Goal: Task Accomplishment & Management: Manage account settings

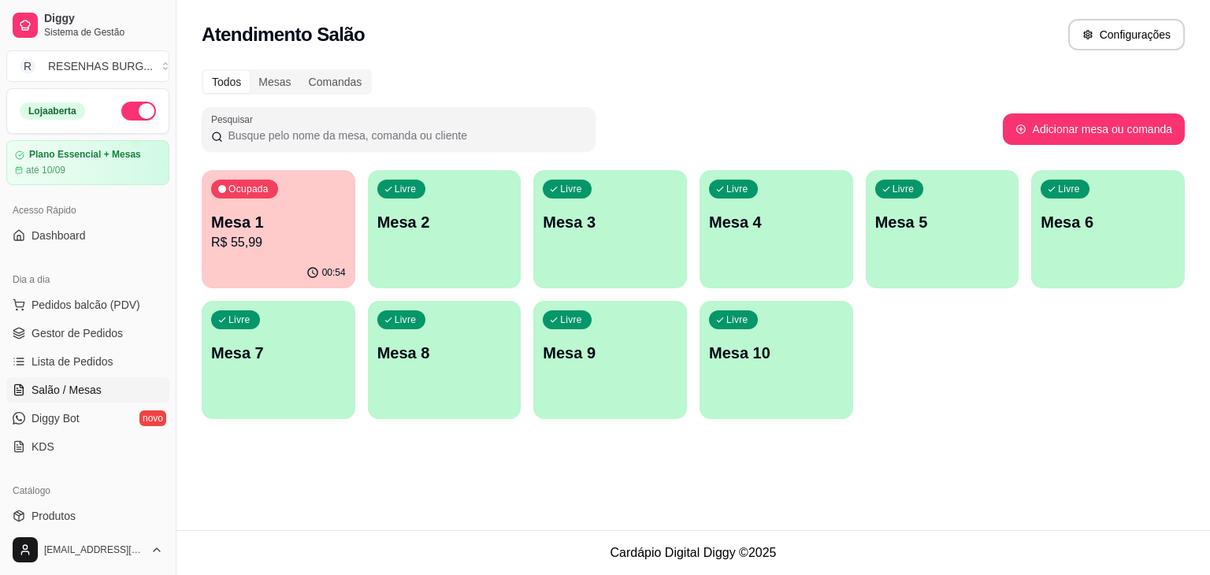
scroll to position [87, 0]
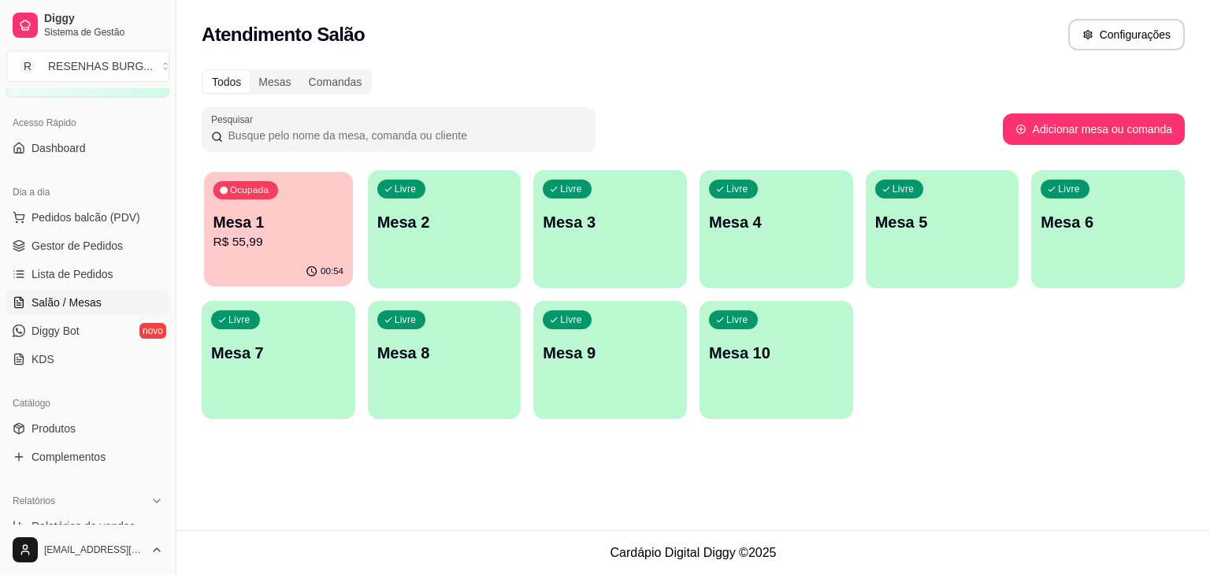
click at [227, 244] on p "R$ 55,99" at bounding box center [278, 242] width 131 height 18
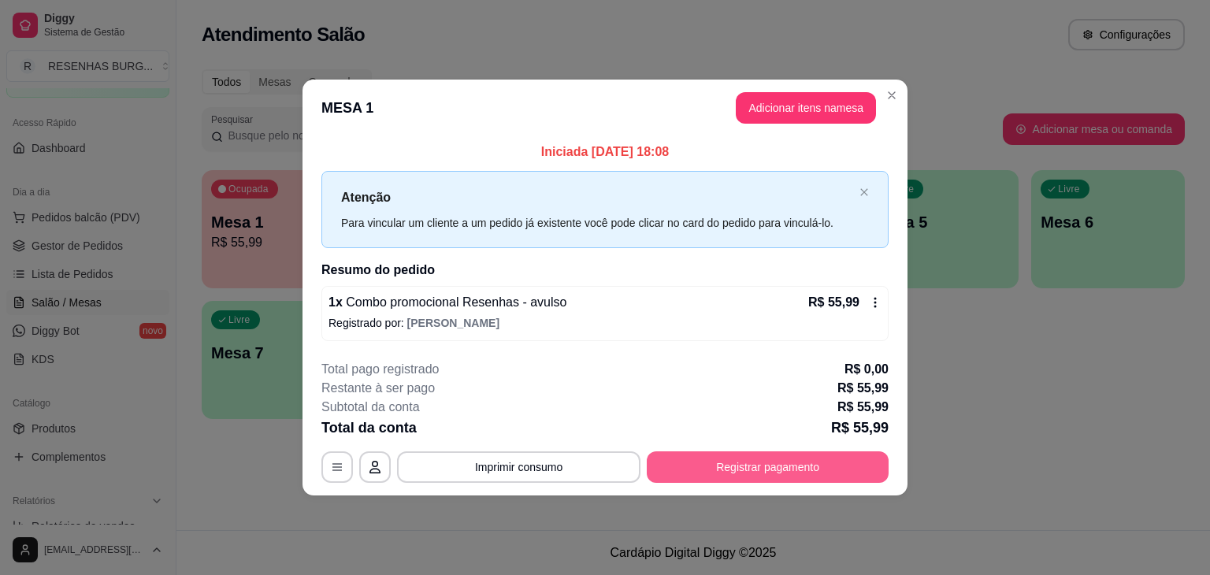
click at [693, 466] on button "Registrar pagamento" at bounding box center [768, 467] width 242 height 32
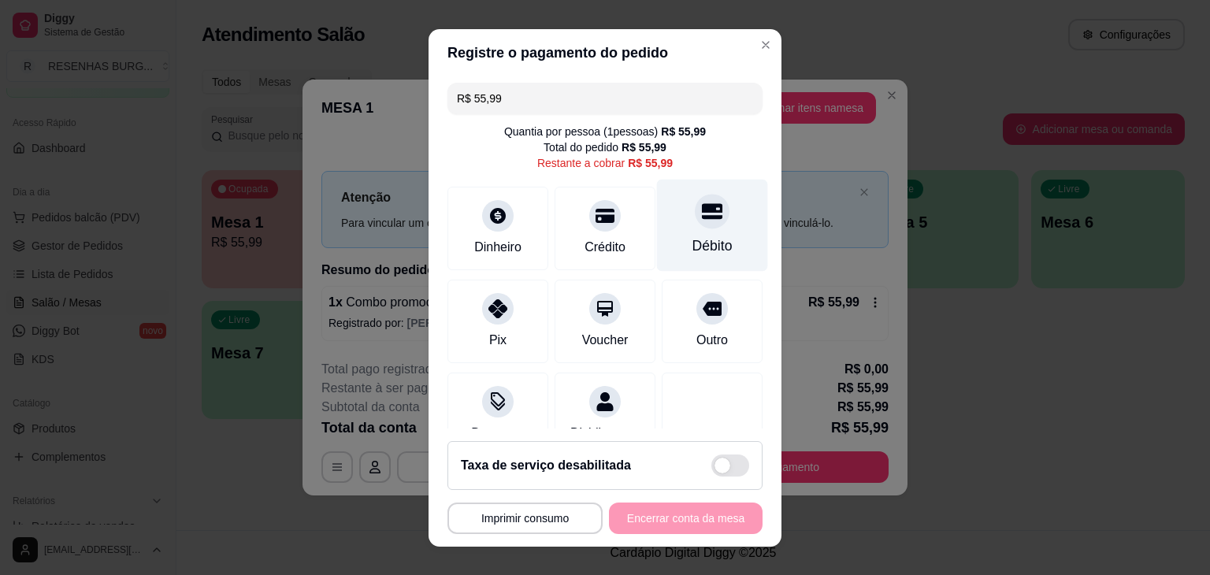
click at [702, 218] on icon at bounding box center [712, 211] width 20 height 16
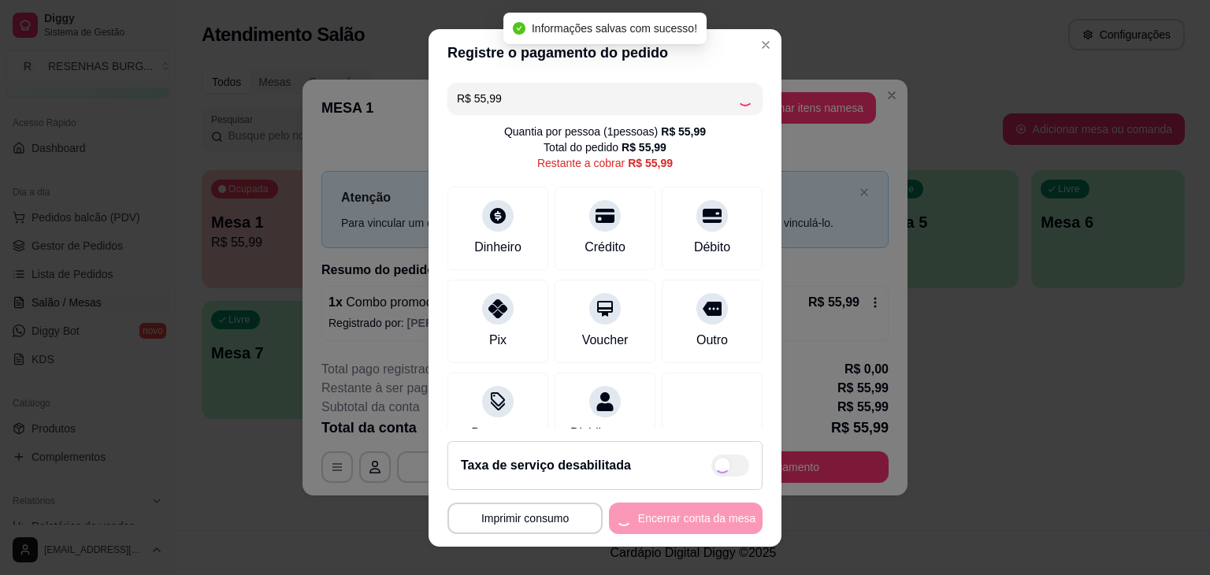
type input "R$ 0,00"
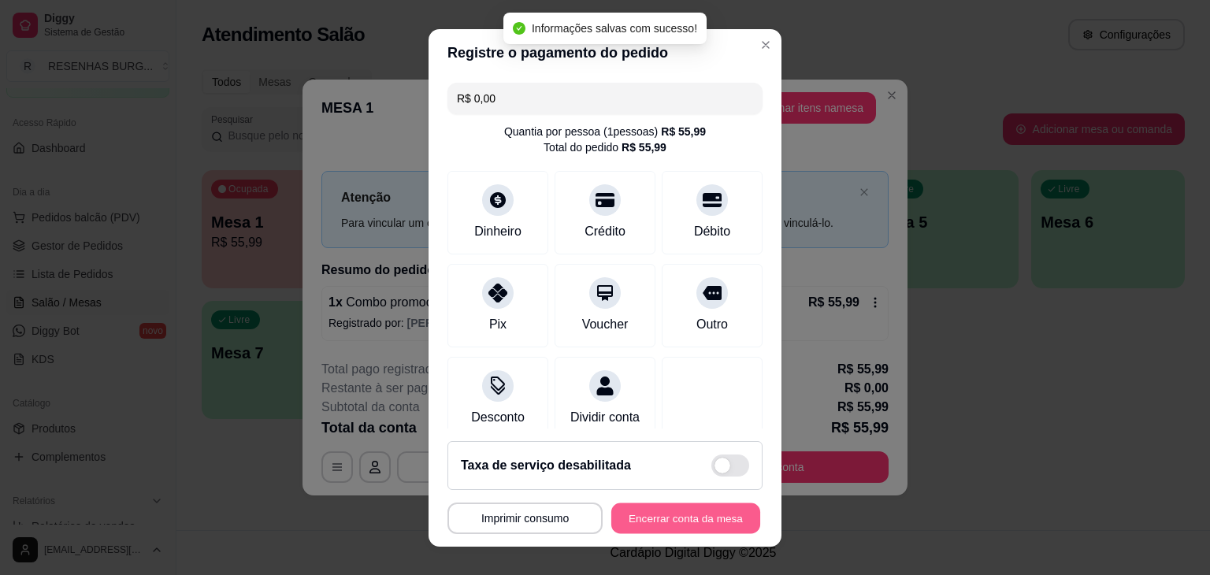
click at [677, 513] on button "Encerrar conta da mesa" at bounding box center [685, 518] width 149 height 31
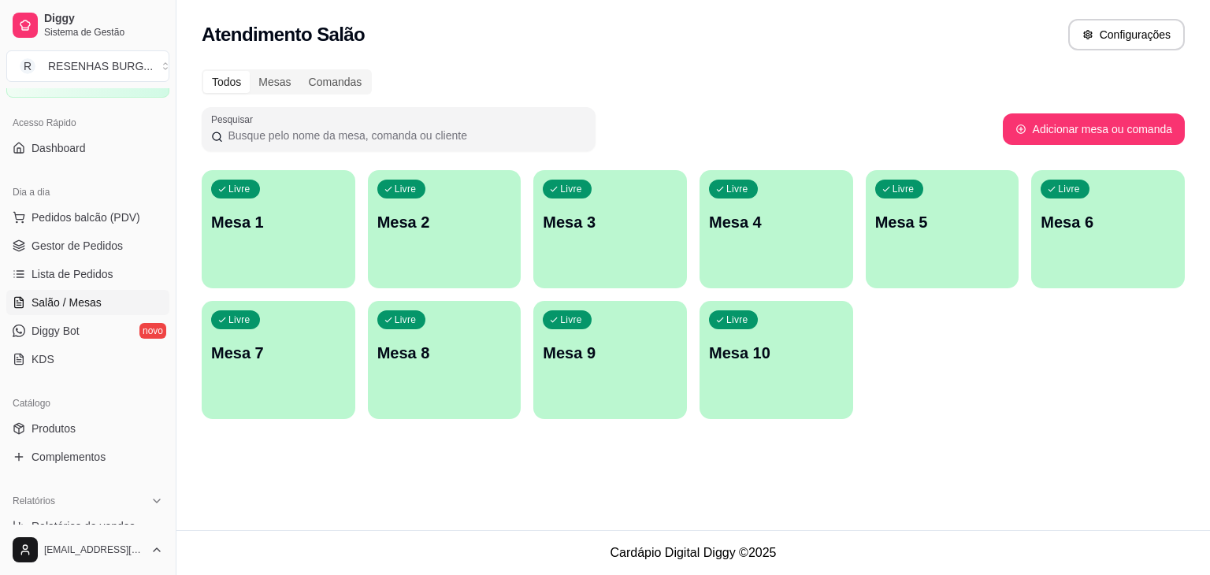
click at [80, 250] on div "Diggy Sistema de Gestão R RESENHAS BURG ... Loja aberta Plano Essencial + Mesas…" at bounding box center [605, 287] width 1210 height 575
click at [80, 250] on span "Gestor de Pedidos" at bounding box center [77, 246] width 91 height 16
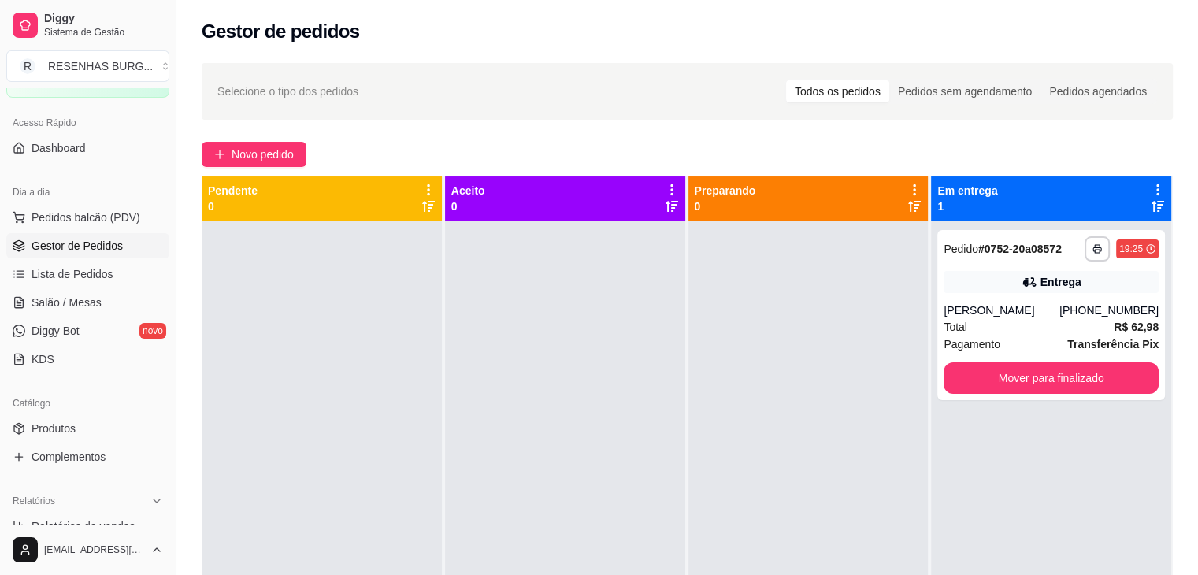
click at [422, 285] on div at bounding box center [322, 508] width 240 height 575
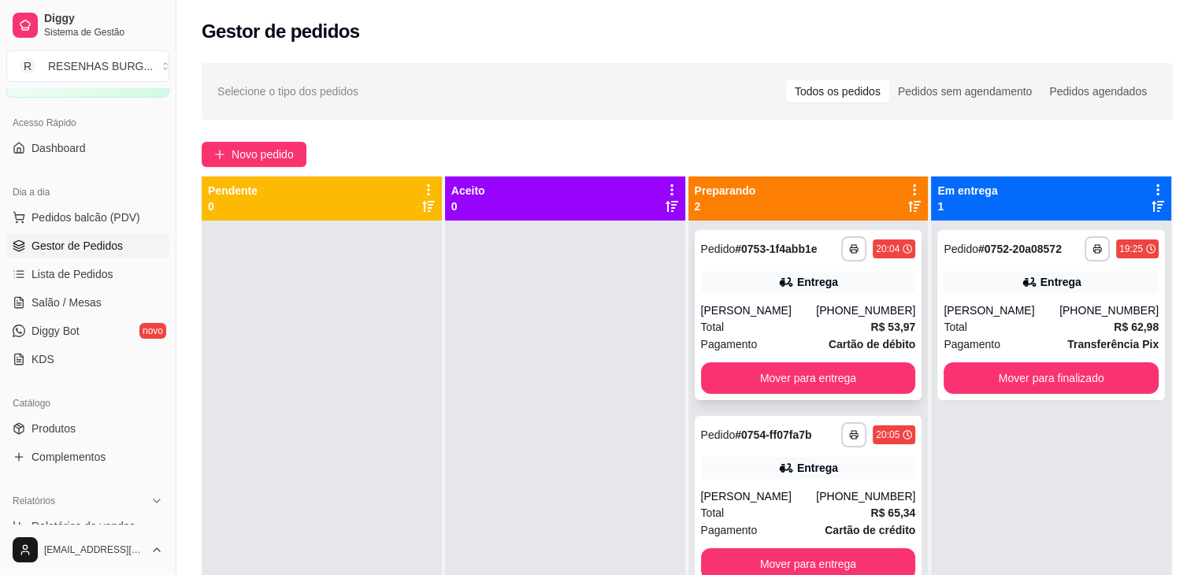
click at [753, 301] on div "**********" at bounding box center [809, 315] width 228 height 170
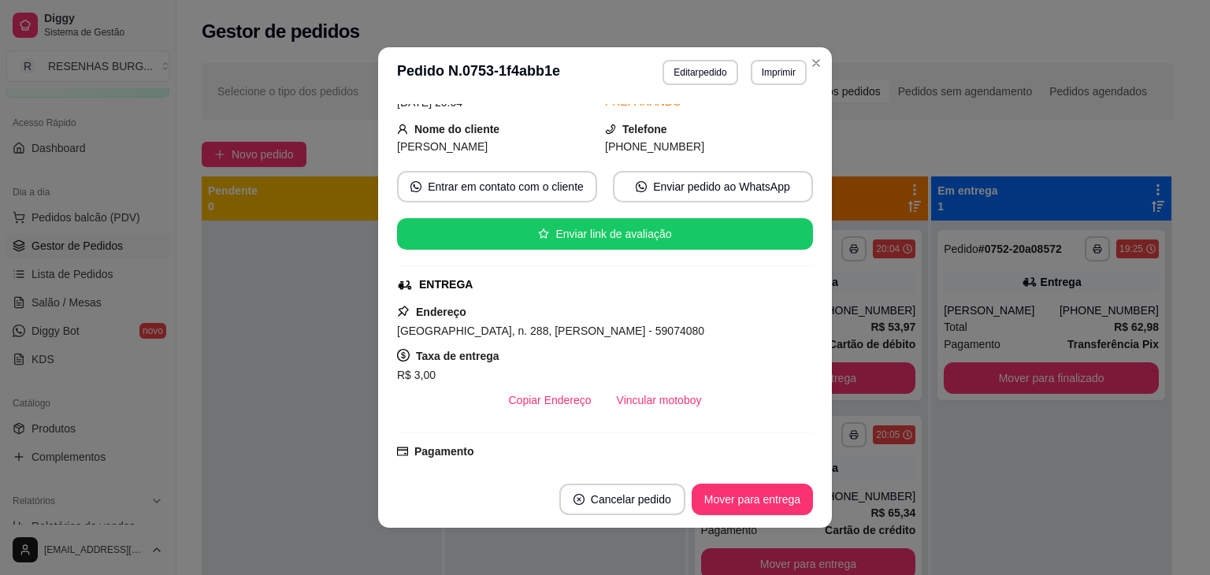
scroll to position [158, 0]
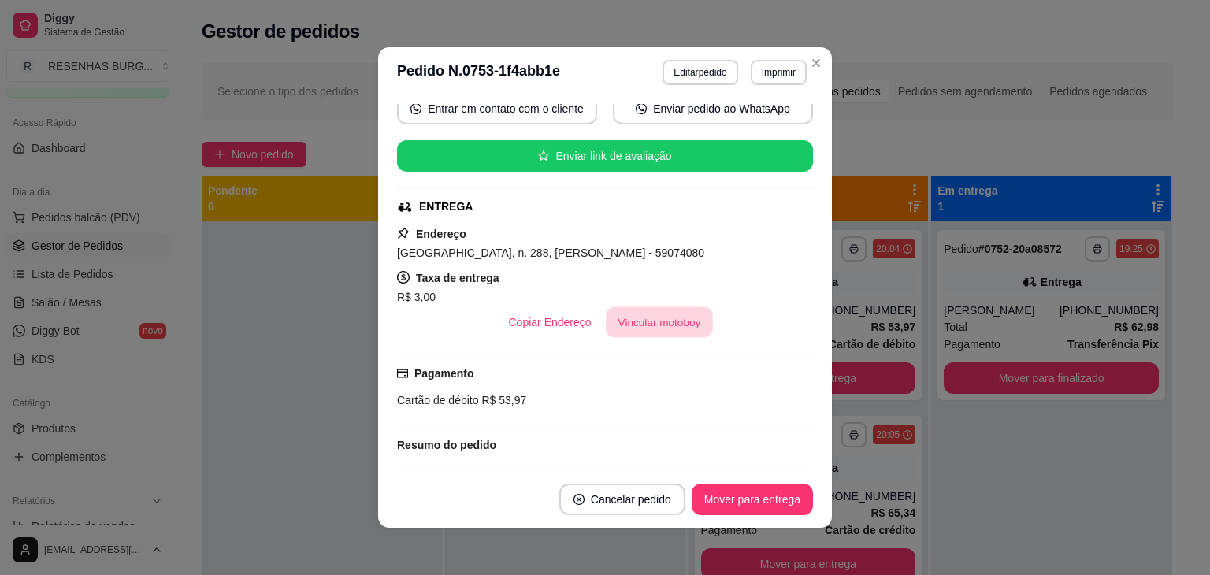
click at [633, 328] on button "Vincular motoboy" at bounding box center [659, 322] width 107 height 31
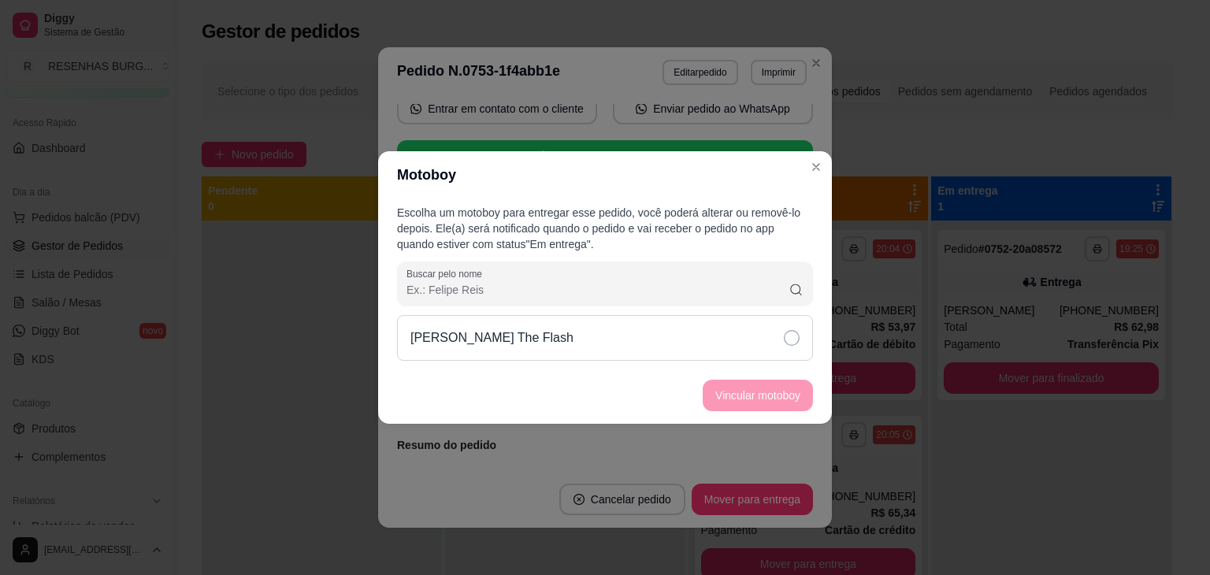
click at [761, 340] on div "[PERSON_NAME] The Flash" at bounding box center [605, 338] width 416 height 46
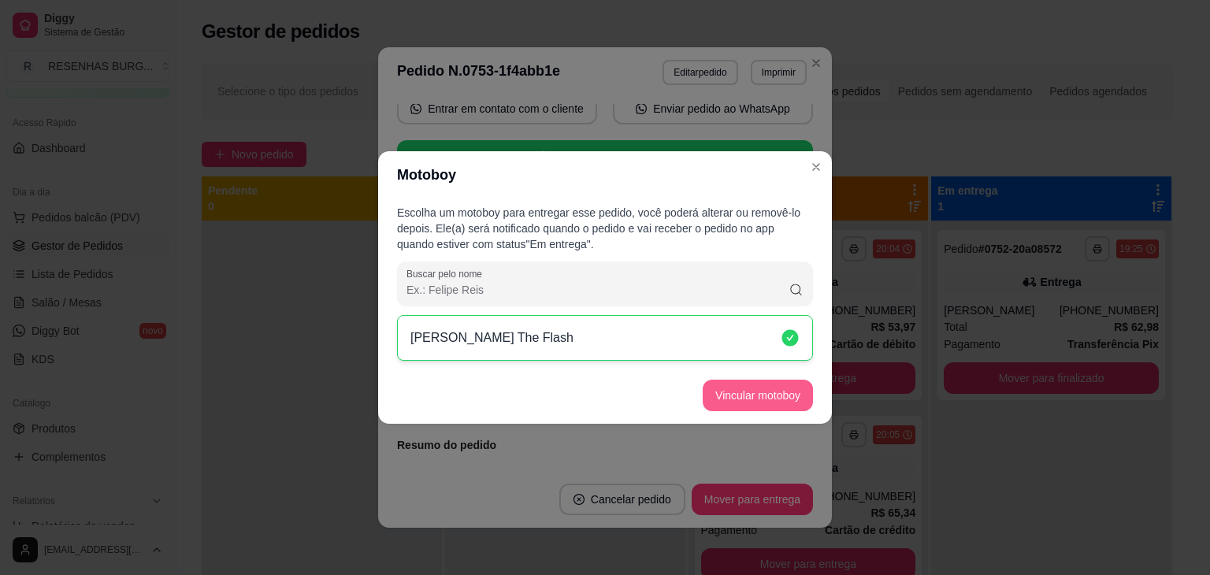
click at [769, 395] on button "Vincular motoboy" at bounding box center [758, 396] width 110 height 32
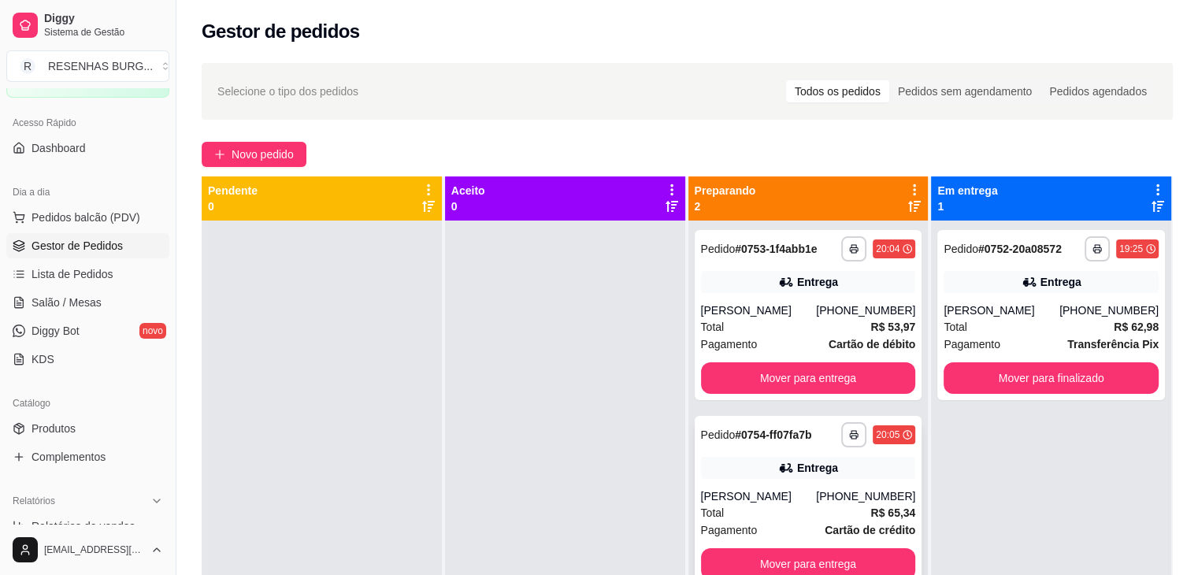
click at [800, 468] on div "Entrega" at bounding box center [817, 468] width 41 height 16
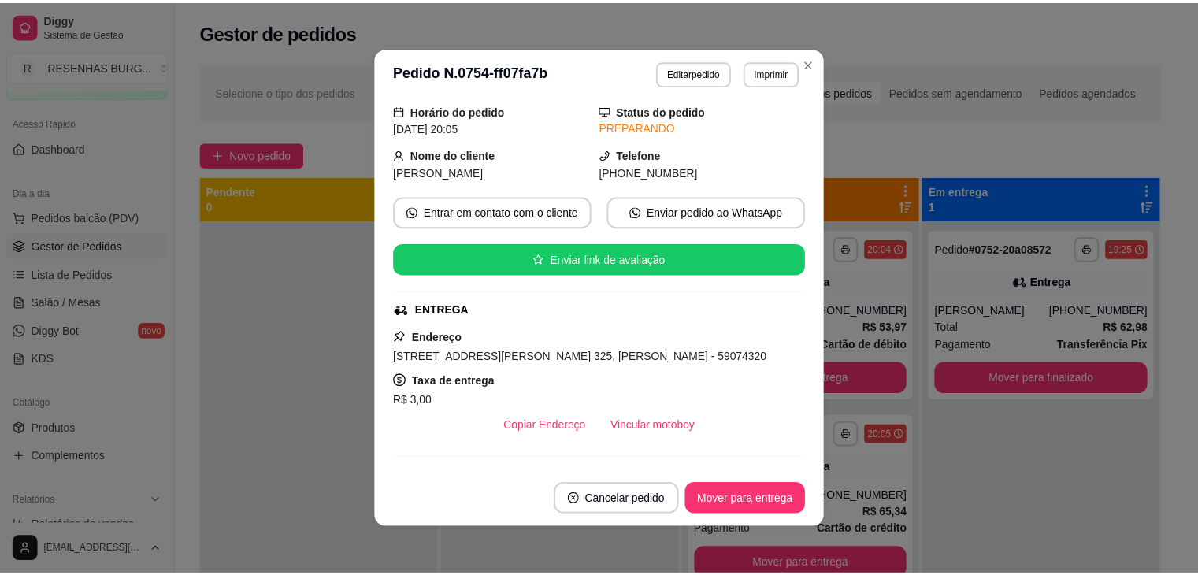
scroll to position [79, 0]
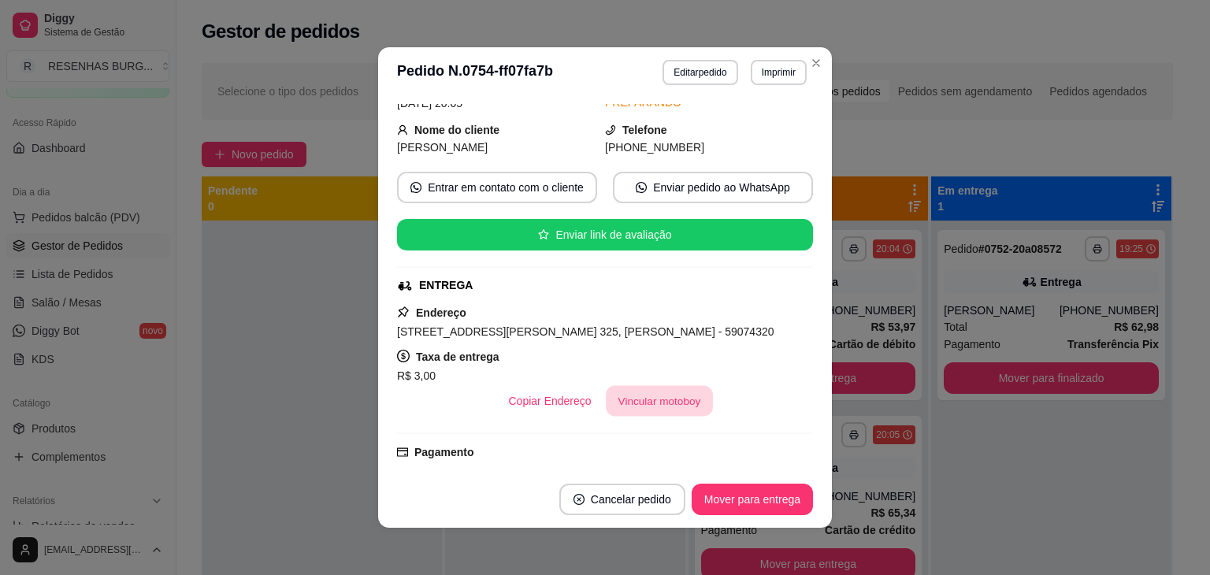
click at [633, 395] on button "Vincular motoboy" at bounding box center [659, 401] width 107 height 31
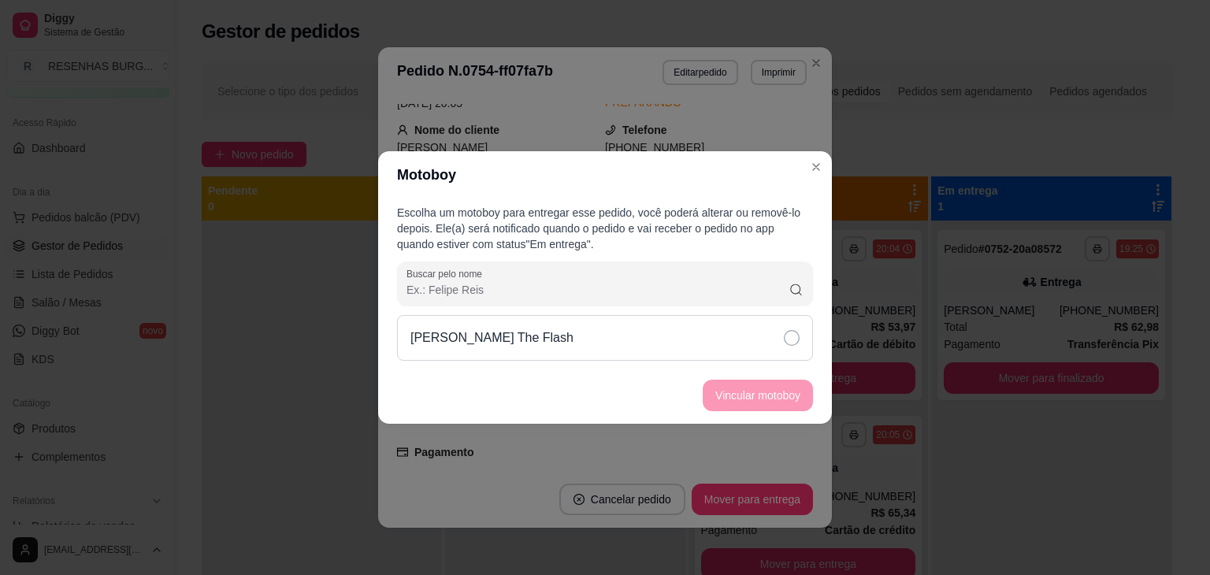
click at [718, 335] on div "[PERSON_NAME] The Flash" at bounding box center [605, 338] width 416 height 46
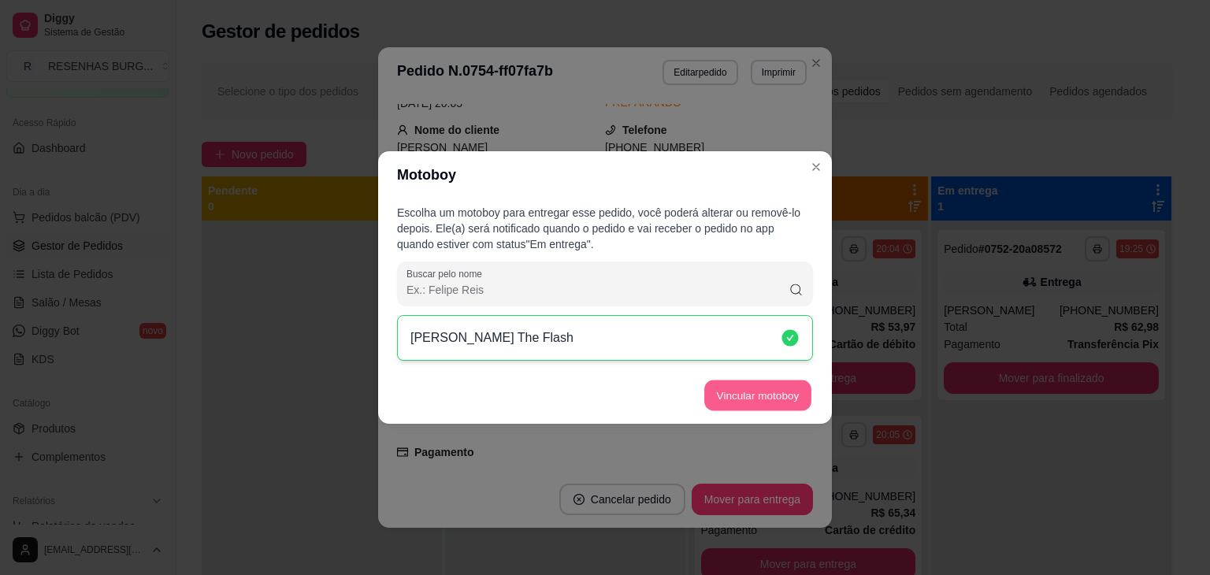
click at [762, 394] on button "Vincular motoboy" at bounding box center [757, 395] width 107 height 31
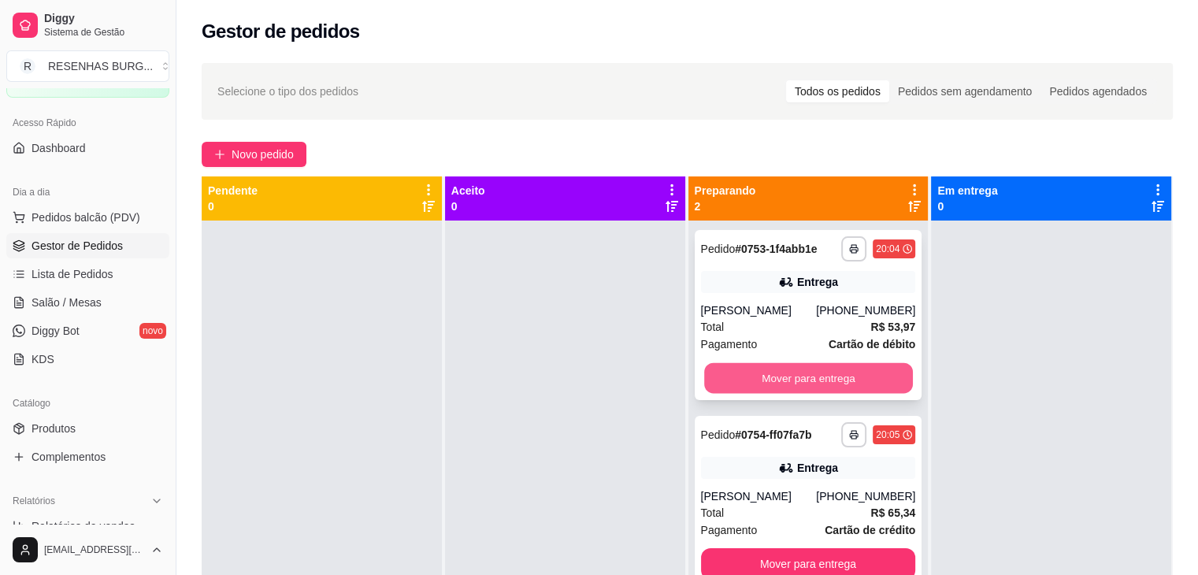
click at [804, 373] on button "Mover para entrega" at bounding box center [808, 378] width 209 height 31
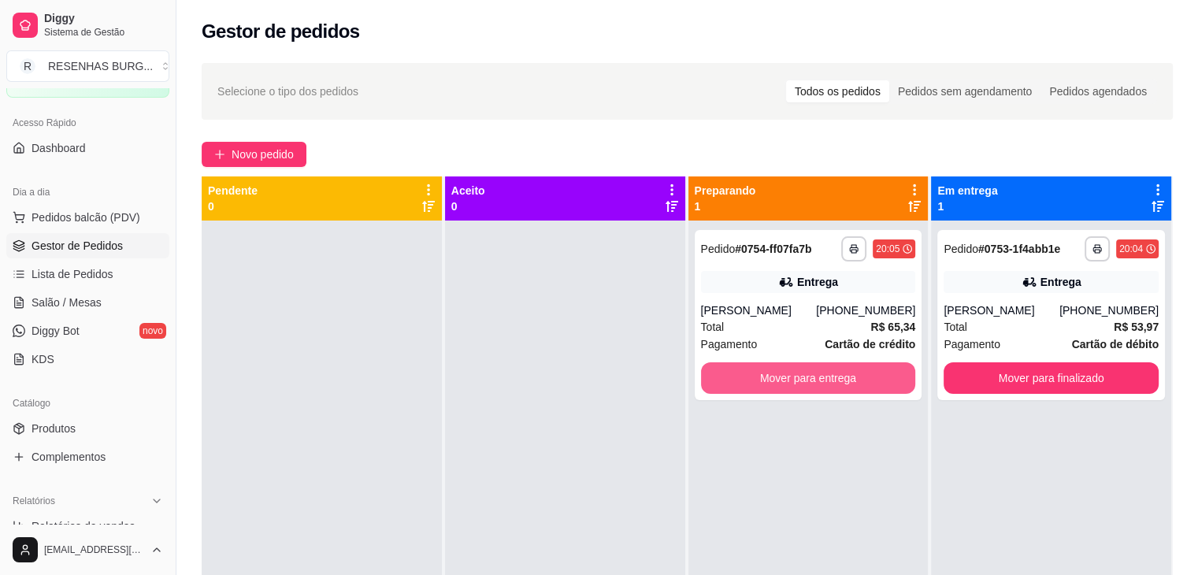
click at [804, 373] on button "Mover para entrega" at bounding box center [808, 378] width 215 height 32
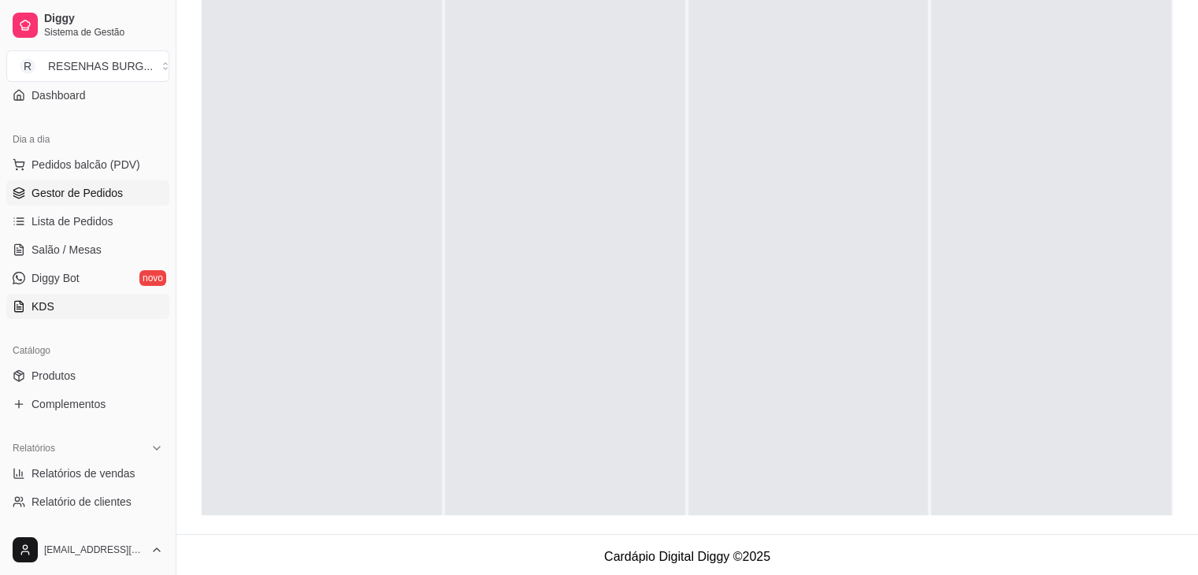
scroll to position [245, 0]
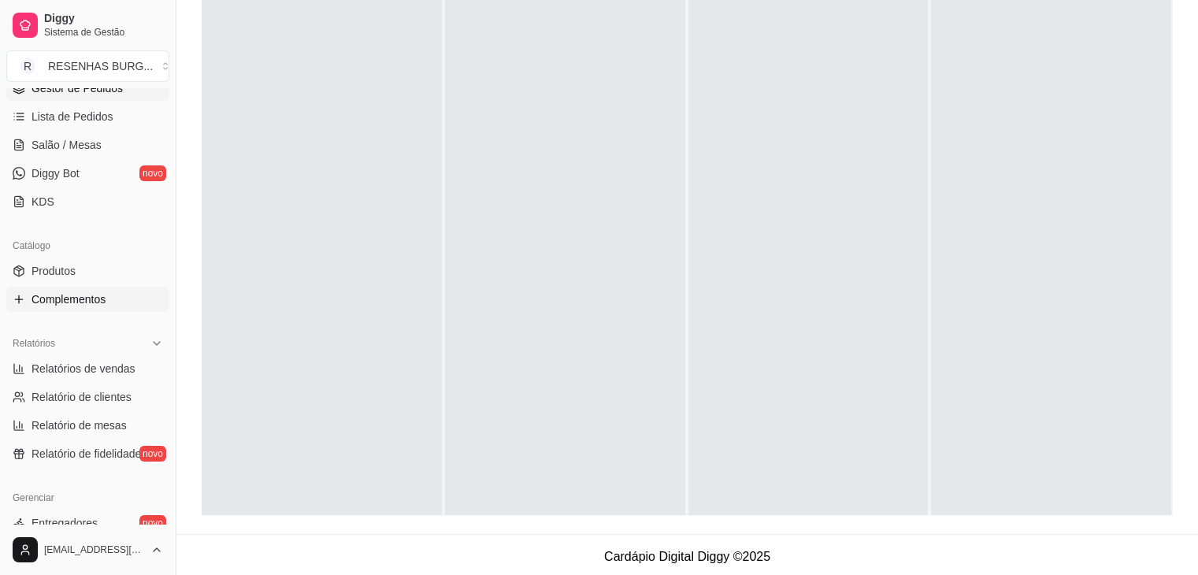
click at [94, 306] on link "Complementos" at bounding box center [87, 299] width 163 height 25
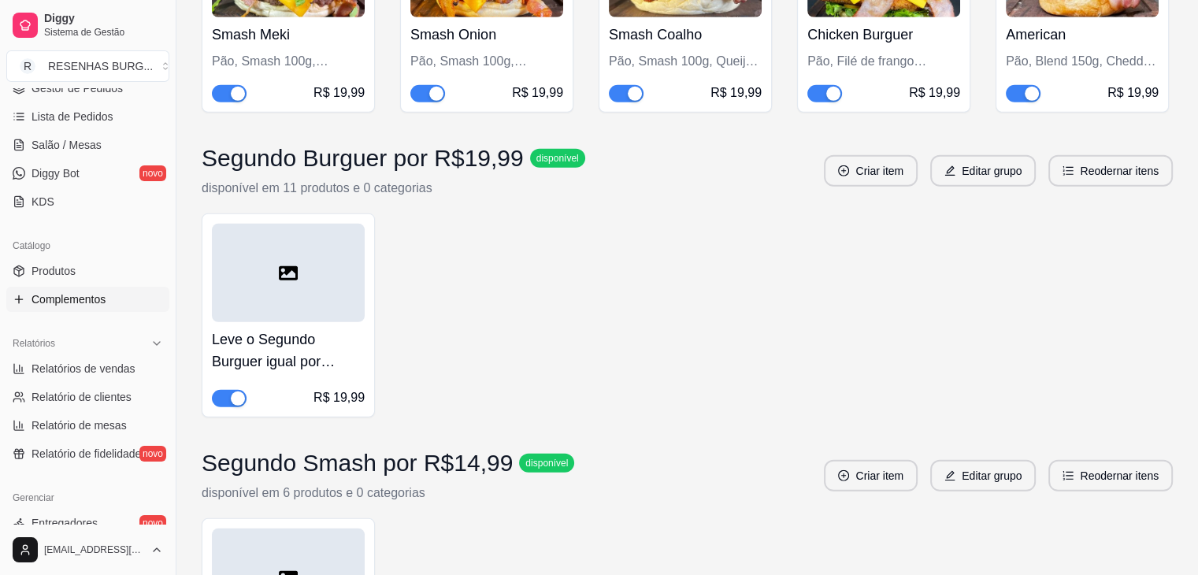
scroll to position [4805, 0]
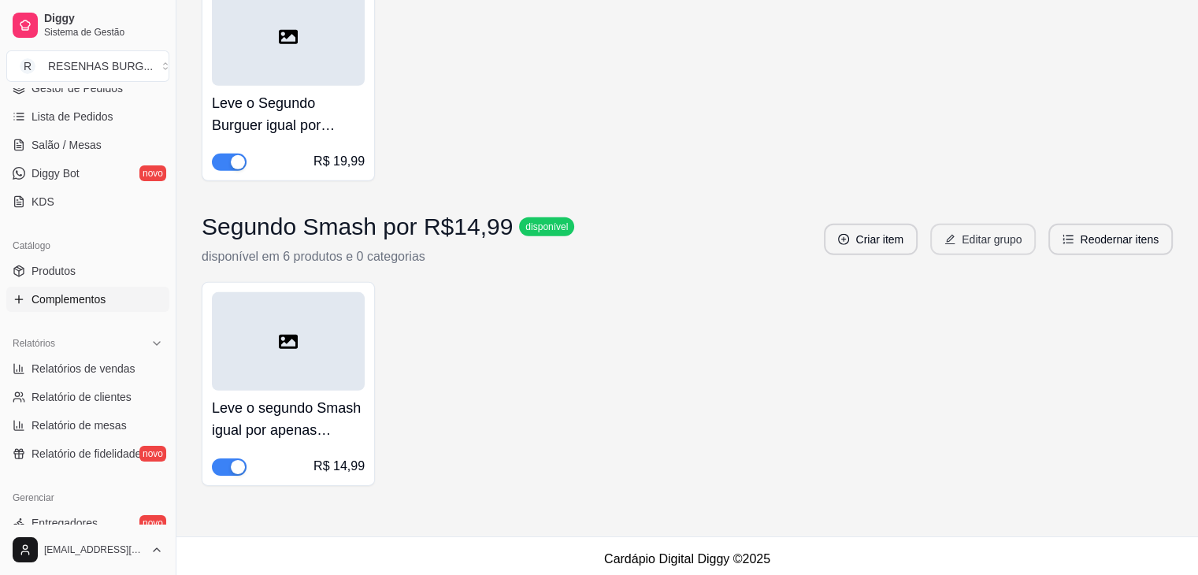
click at [974, 238] on button "Editar grupo" at bounding box center [983, 240] width 106 height 32
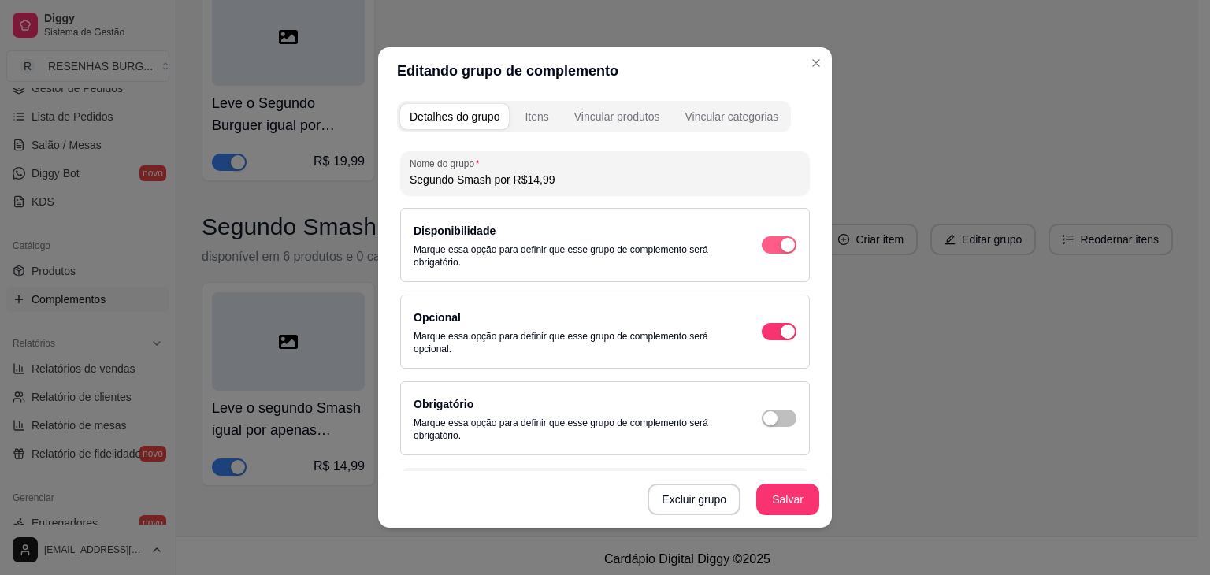
click at [781, 244] on div "button" at bounding box center [788, 245] width 14 height 14
click at [781, 488] on button "Salvar" at bounding box center [787, 499] width 61 height 31
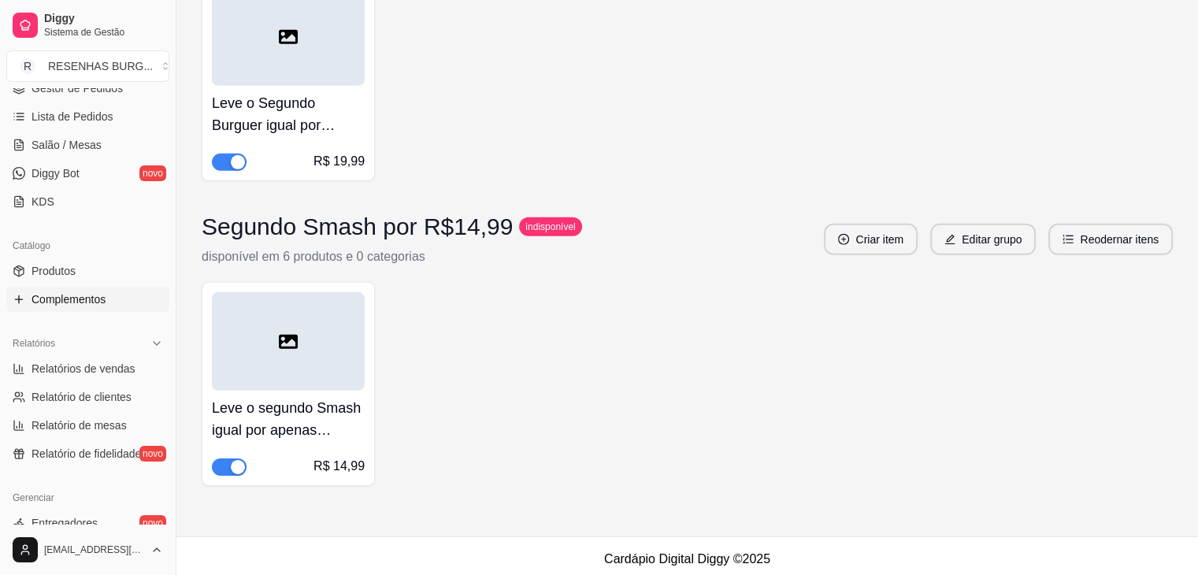
scroll to position [4569, 0]
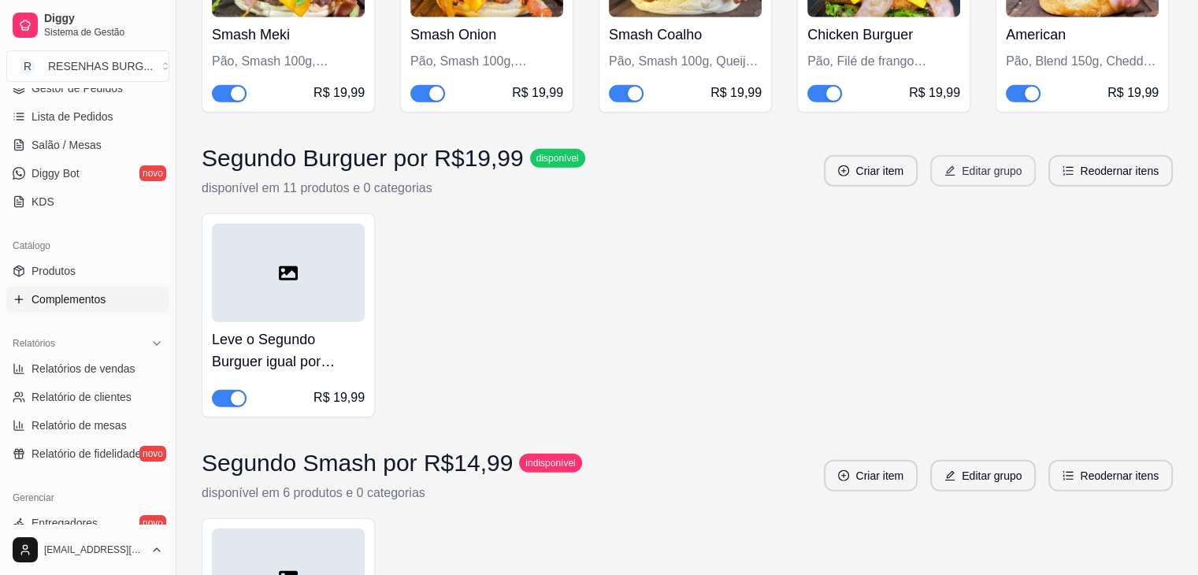
click at [953, 165] on icon "edit" at bounding box center [950, 170] width 11 height 11
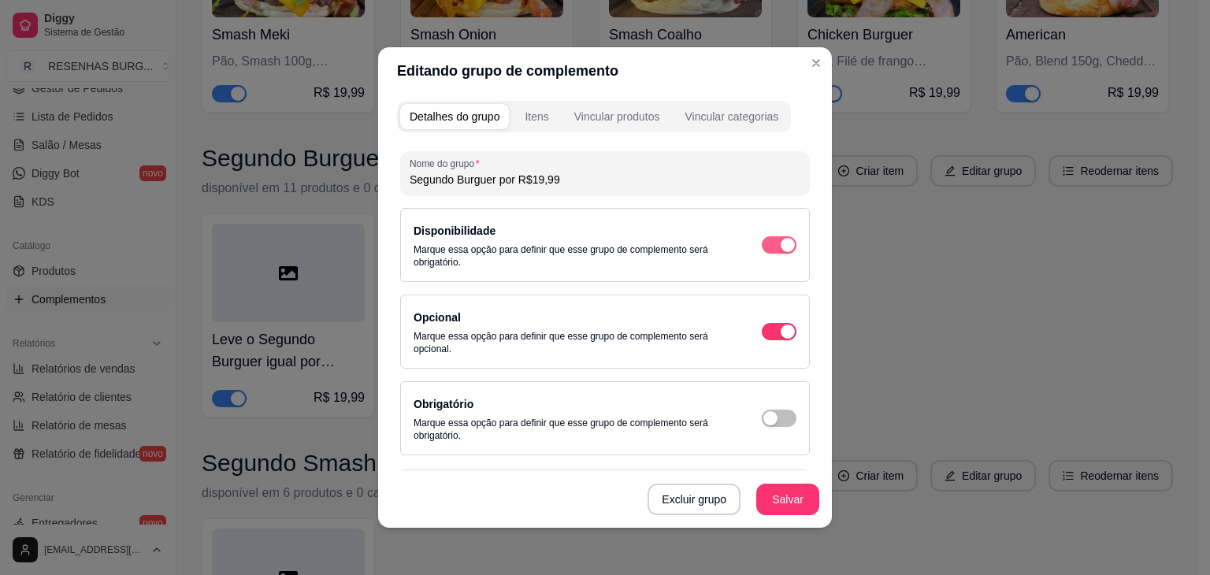
click at [762, 237] on span "button" at bounding box center [779, 244] width 35 height 17
click at [781, 488] on button "Salvar" at bounding box center [787, 499] width 61 height 31
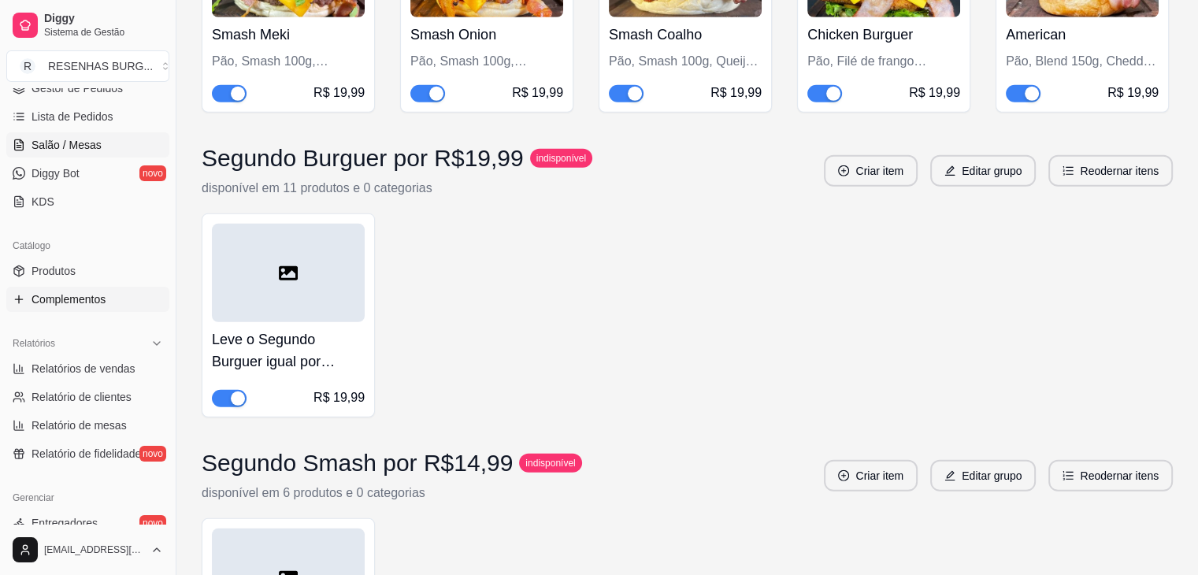
scroll to position [9, 0]
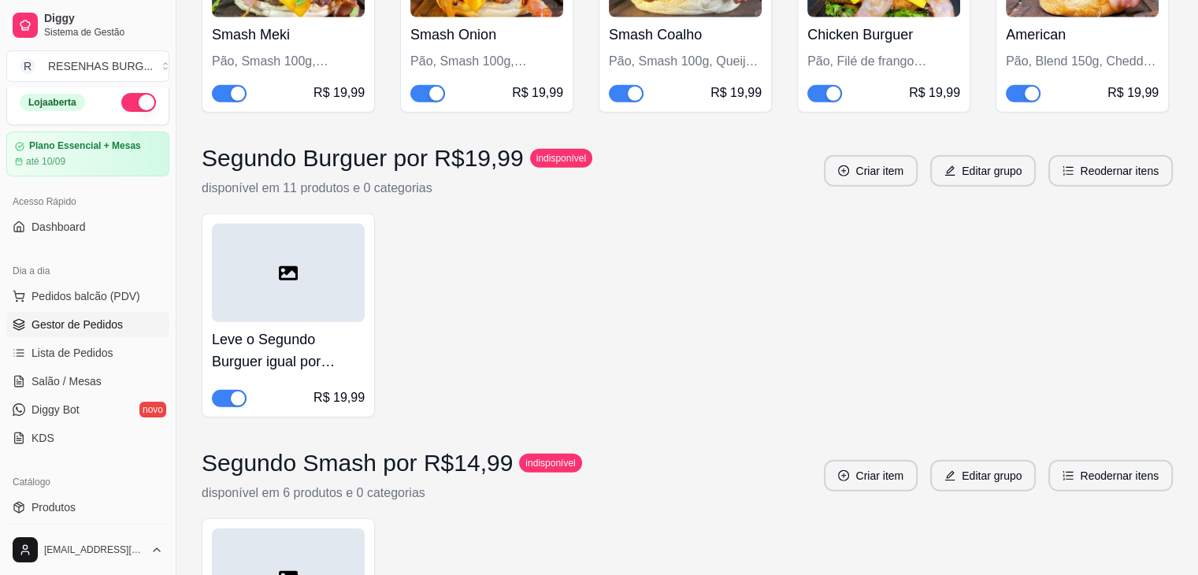
click at [63, 325] on span "Gestor de Pedidos" at bounding box center [77, 325] width 91 height 16
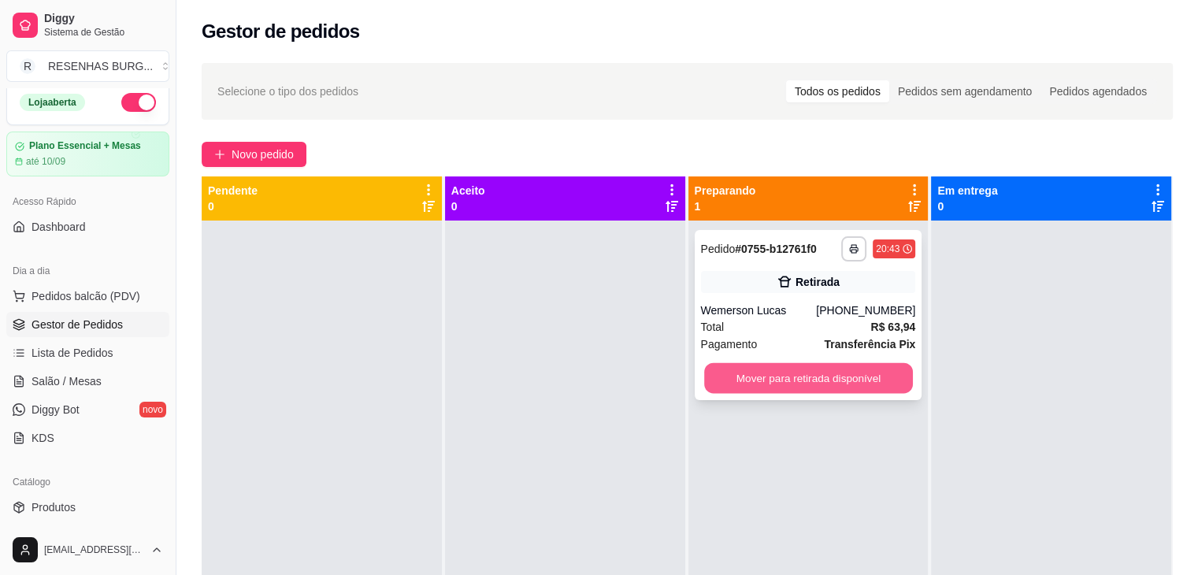
click at [778, 365] on button "Mover para retirada disponível" at bounding box center [808, 378] width 209 height 31
